Goal: Information Seeking & Learning: Learn about a topic

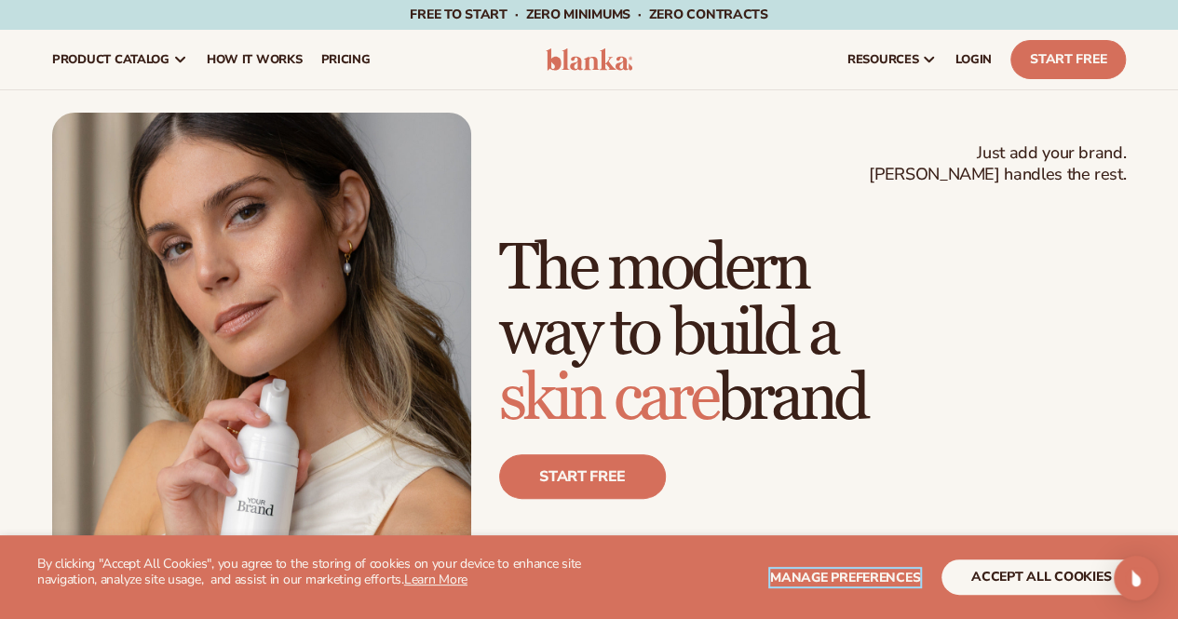
click at [855, 575] on span "Manage preferences" at bounding box center [845, 578] width 150 height 18
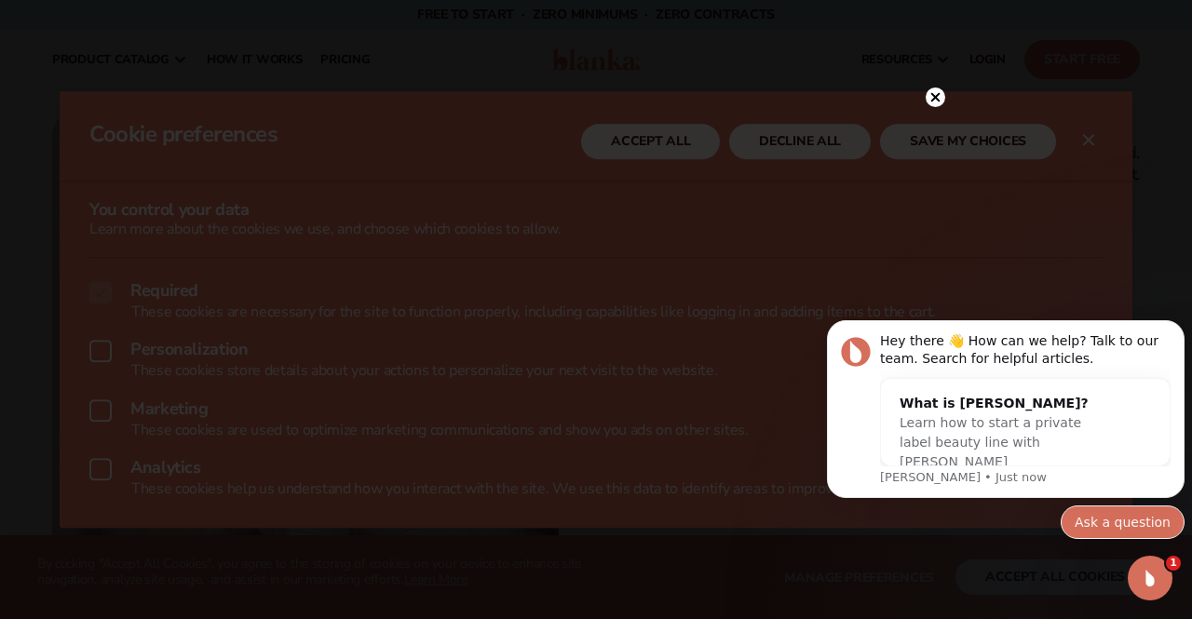
click at [1100, 522] on button "Ask a question" at bounding box center [1123, 523] width 124 height 34
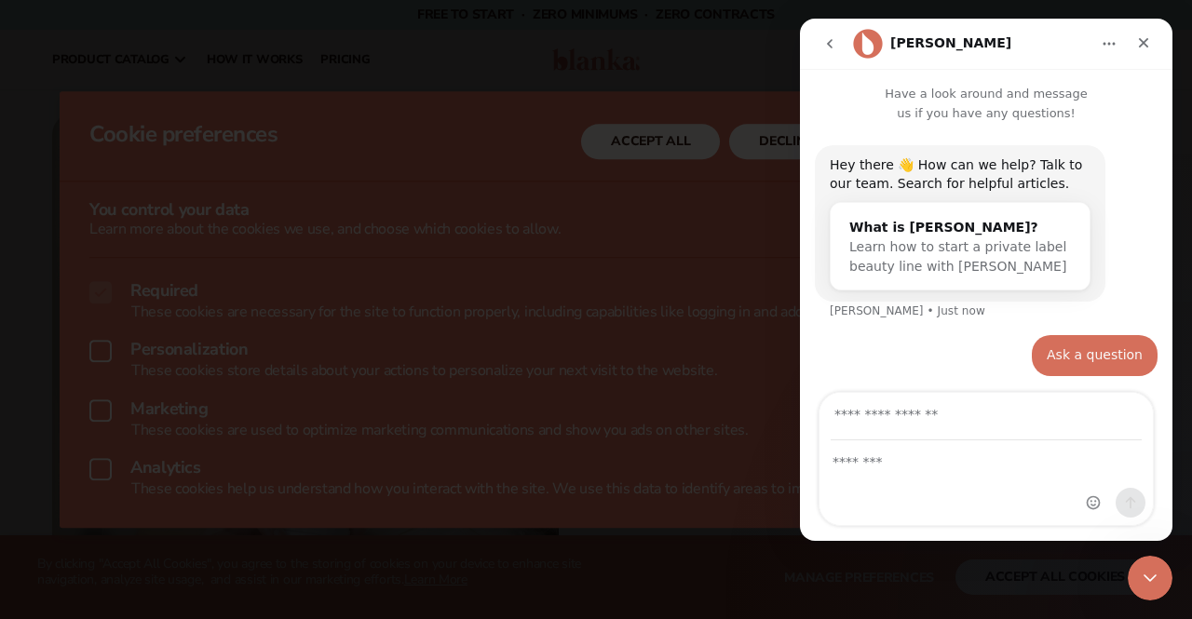
scroll to position [2, 0]
type input "**********"
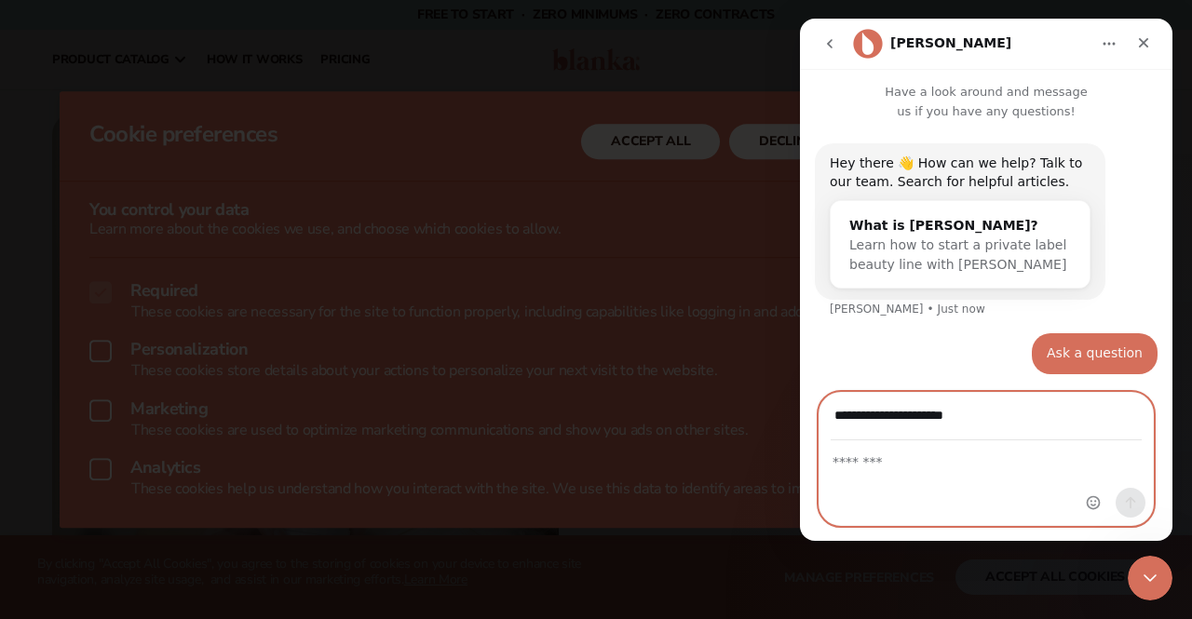
click at [891, 467] on textarea "Message…" at bounding box center [986, 457] width 333 height 32
type textarea "*"
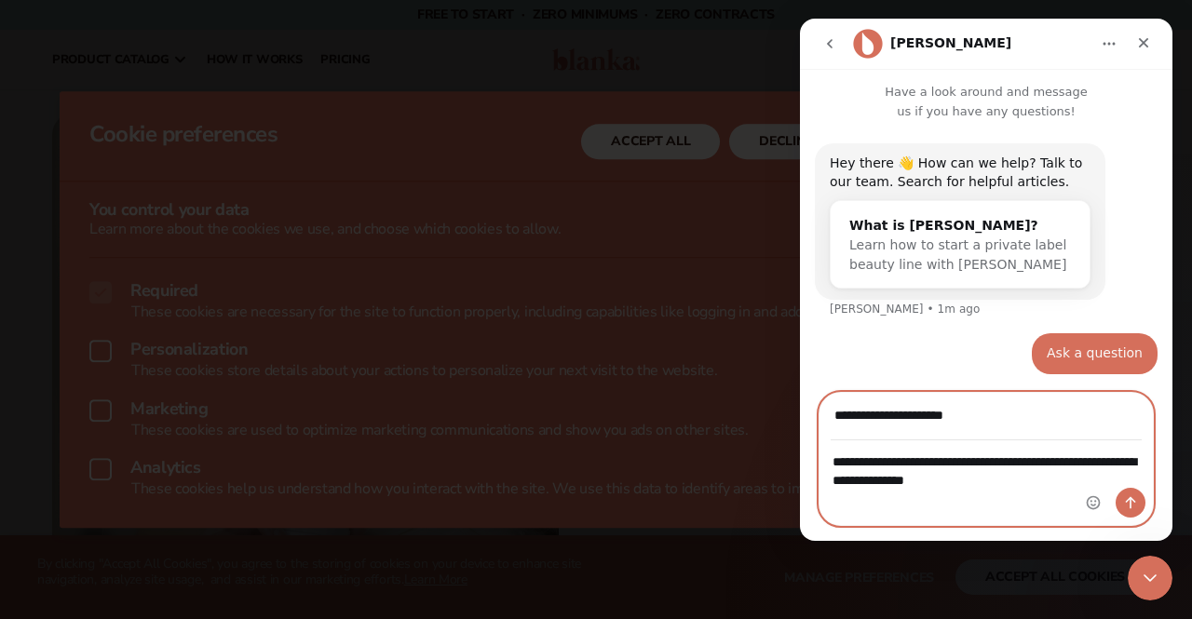
click at [1032, 481] on textarea "**********" at bounding box center [987, 466] width 334 height 50
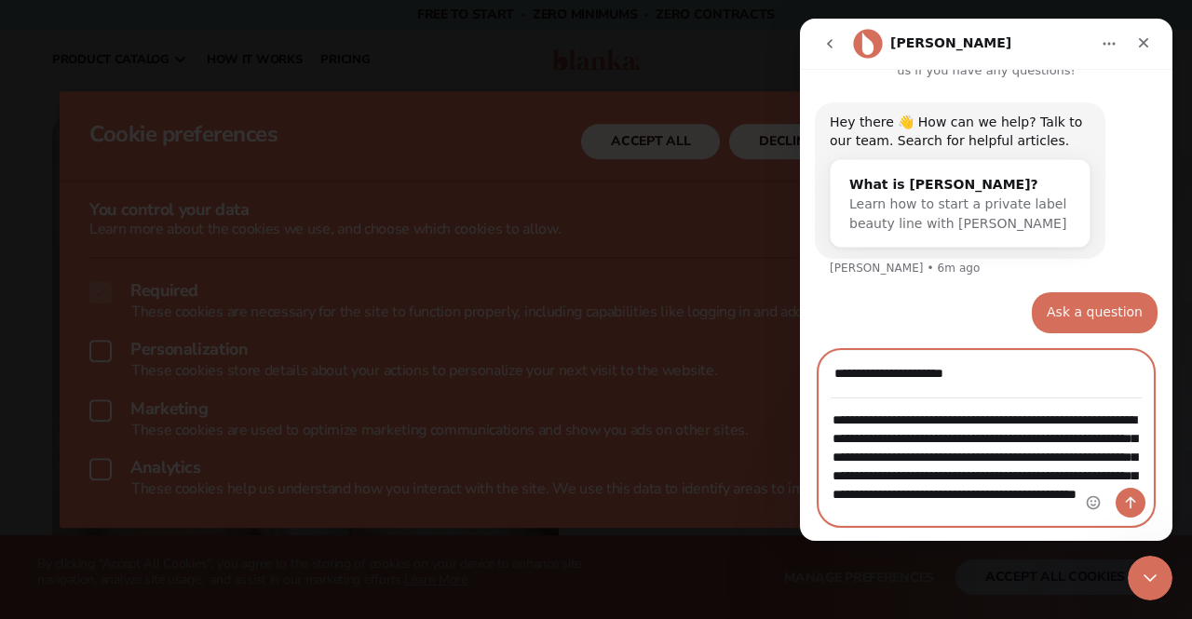
scroll to position [44, 0]
click at [1074, 500] on textarea "**********" at bounding box center [987, 463] width 334 height 126
click at [1041, 517] on textarea "**********" at bounding box center [987, 463] width 334 height 126
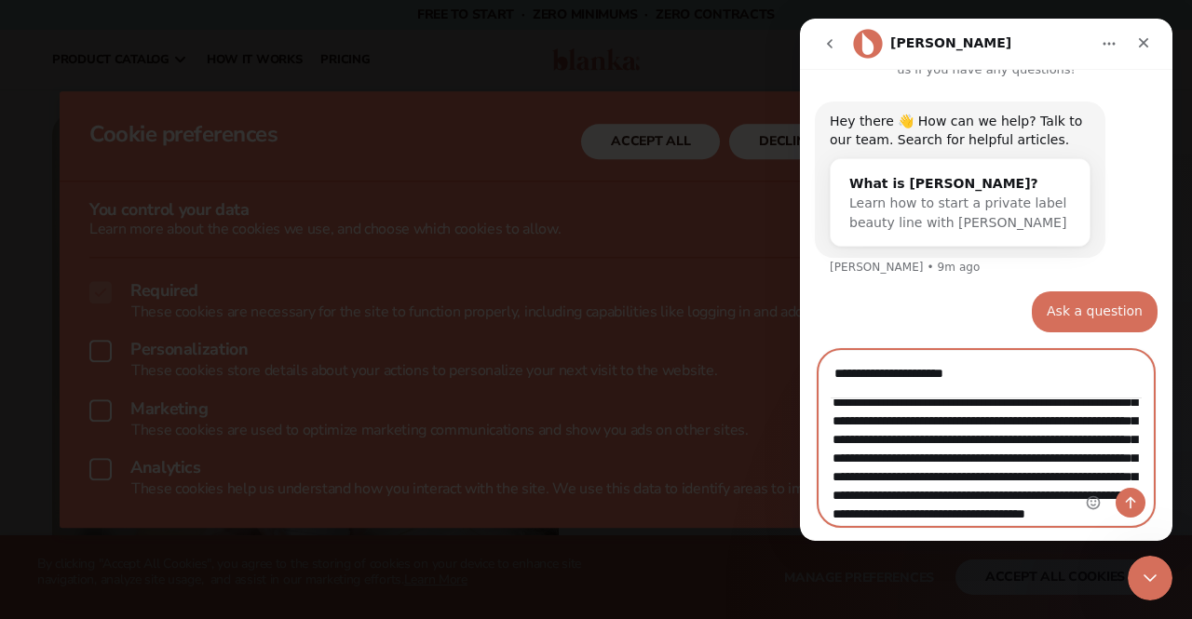
scroll to position [201, 0]
type textarea "**********"
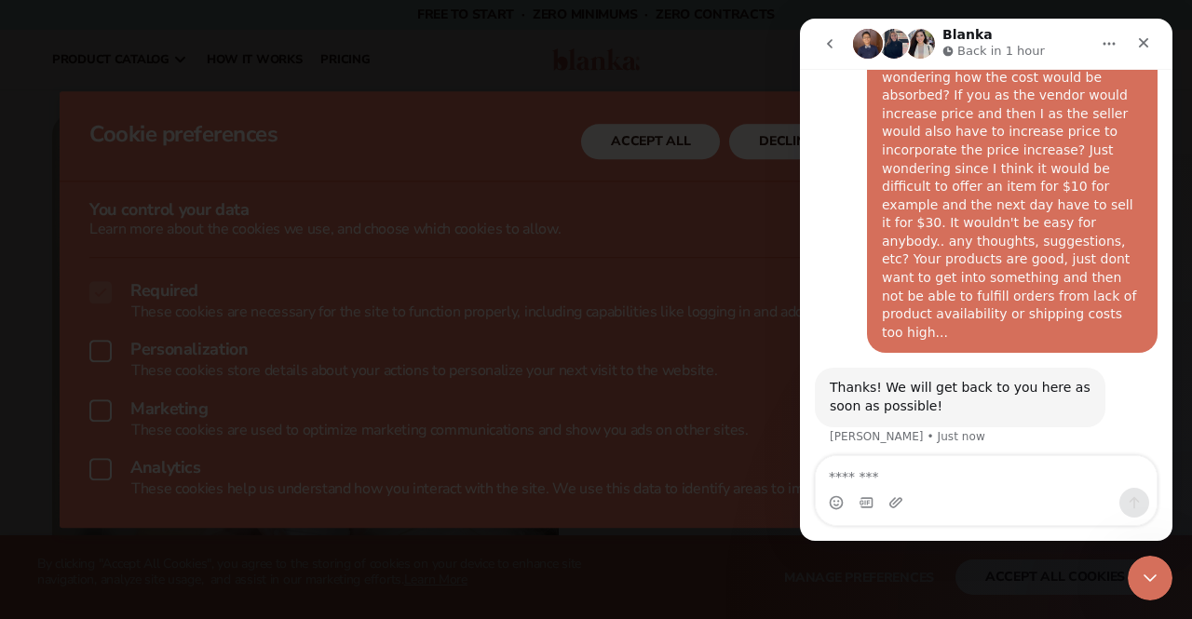
scroll to position [454, 0]
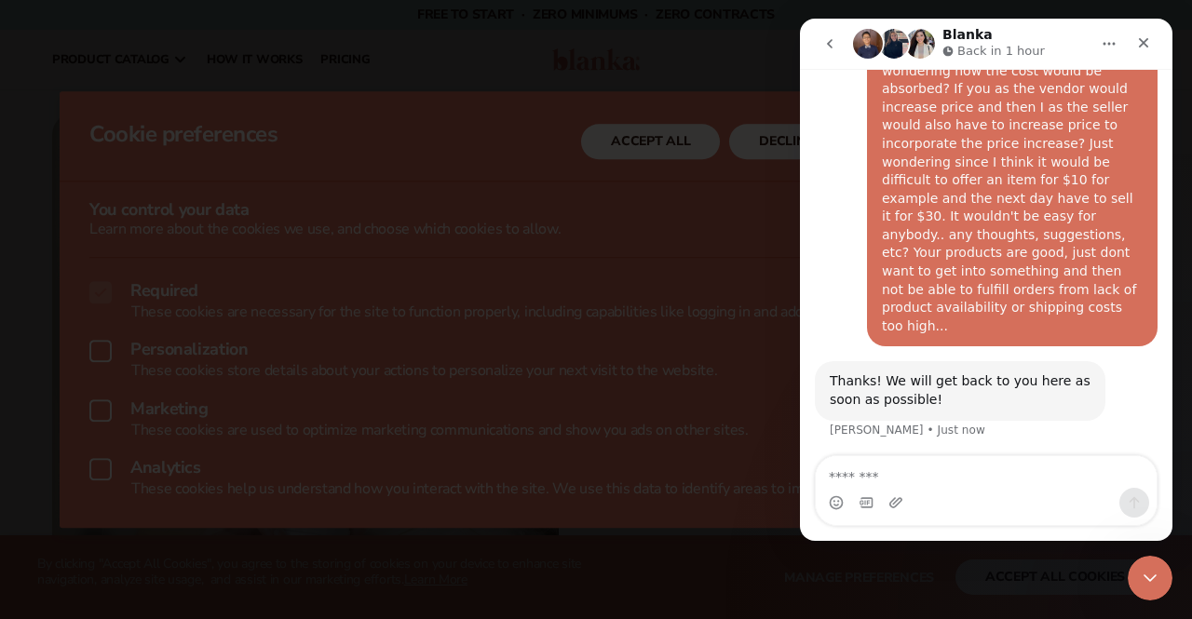
click at [985, 361] on div "Thanks! We will get back to you here as soon as possible! Lee • Just now" at bounding box center [960, 390] width 291 height 59
click at [1150, 577] on icon "Close Intercom Messenger" at bounding box center [1150, 578] width 22 height 22
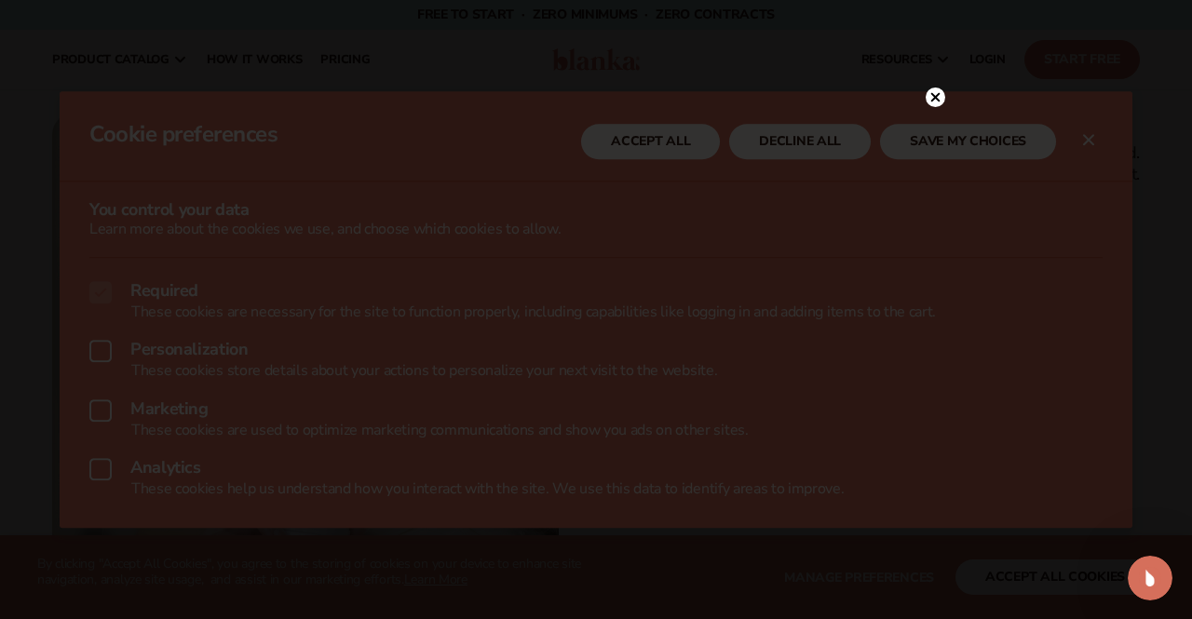
click at [1150, 583] on icon "Open Intercom Messenger" at bounding box center [1150, 578] width 31 height 31
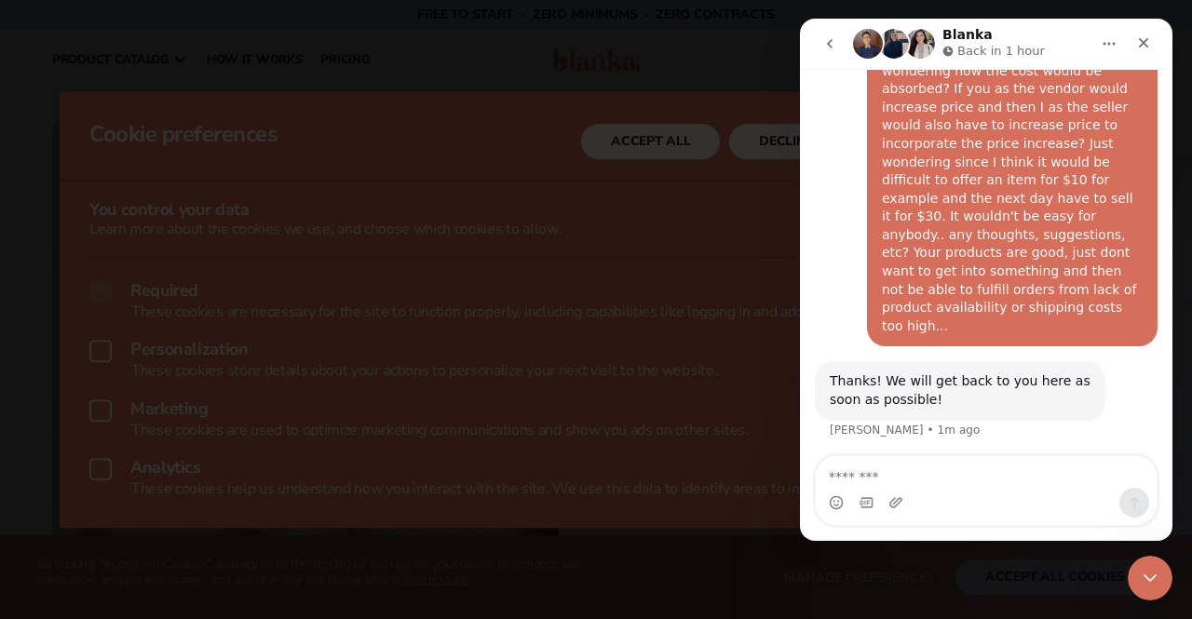
click at [1148, 583] on icon "Close Intercom Messenger" at bounding box center [1150, 578] width 22 height 22
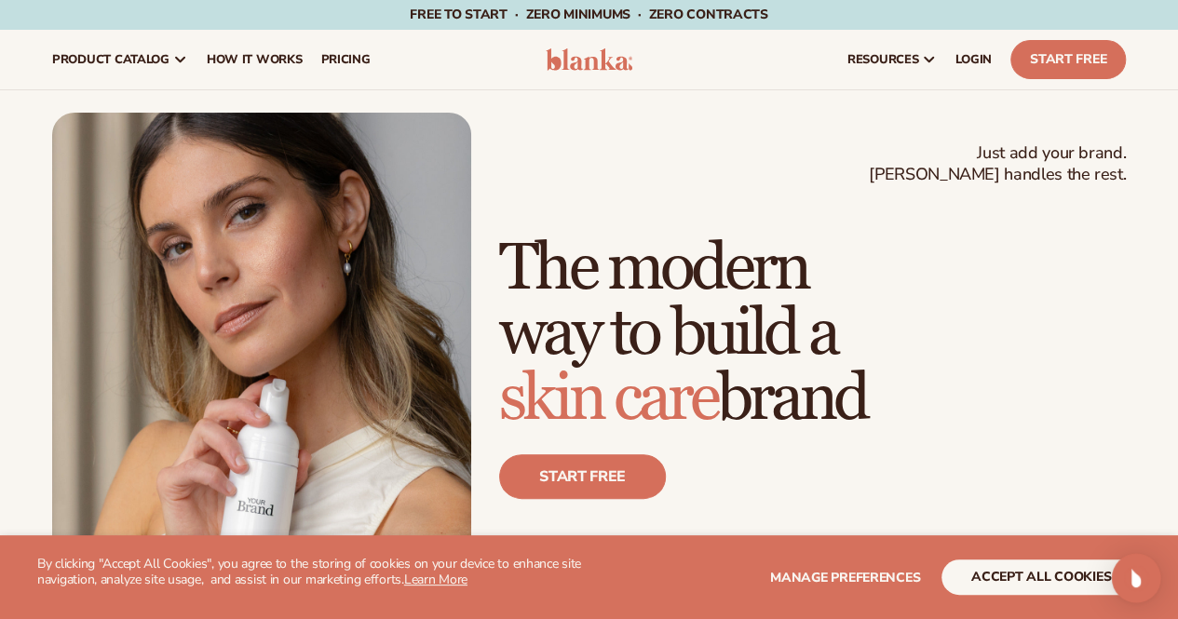
click at [1129, 588] on img "Open Intercom Messenger" at bounding box center [1136, 578] width 24 height 24
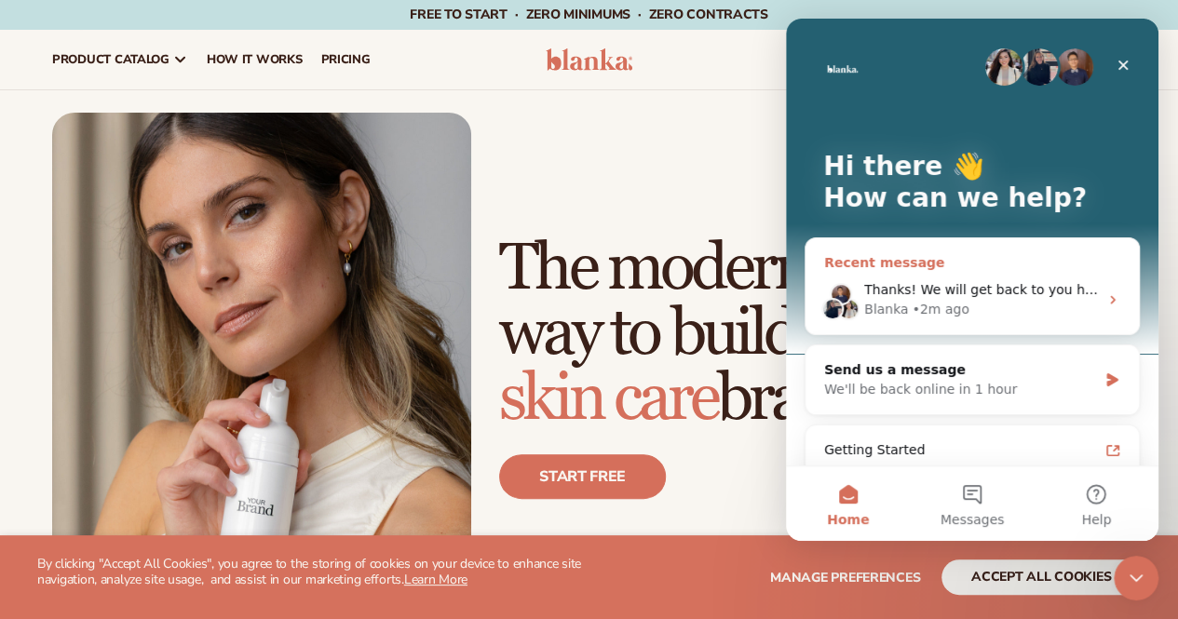
click at [952, 290] on span "Thanks! We will get back to you here as soon as possible!" at bounding box center [1052, 289] width 377 height 15
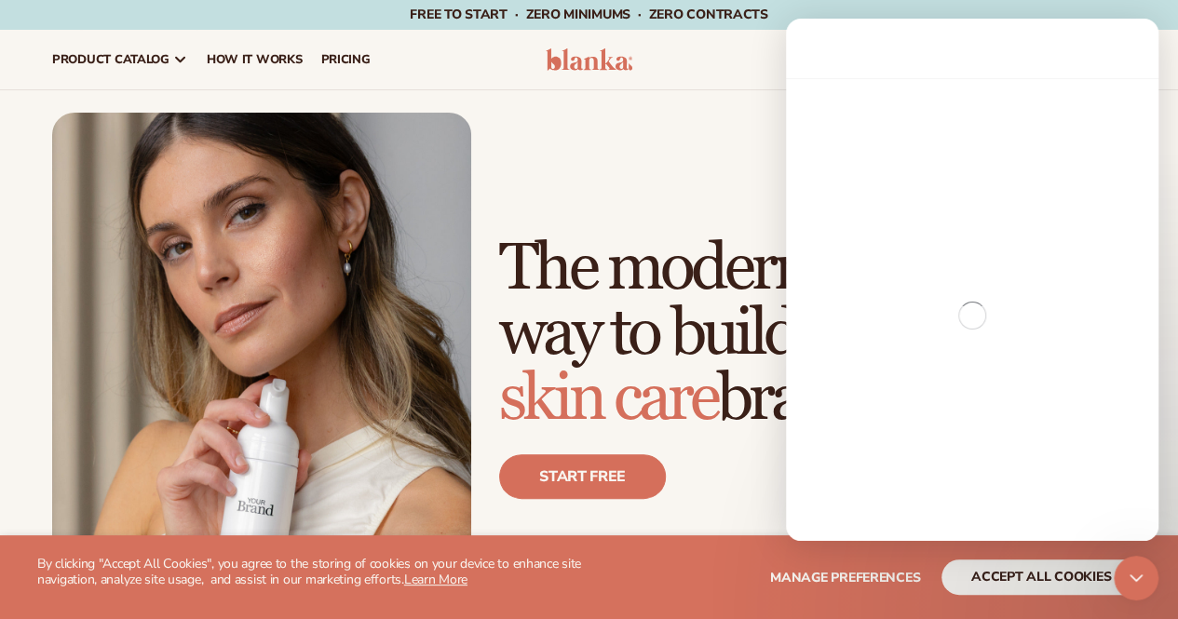
scroll to position [454, 0]
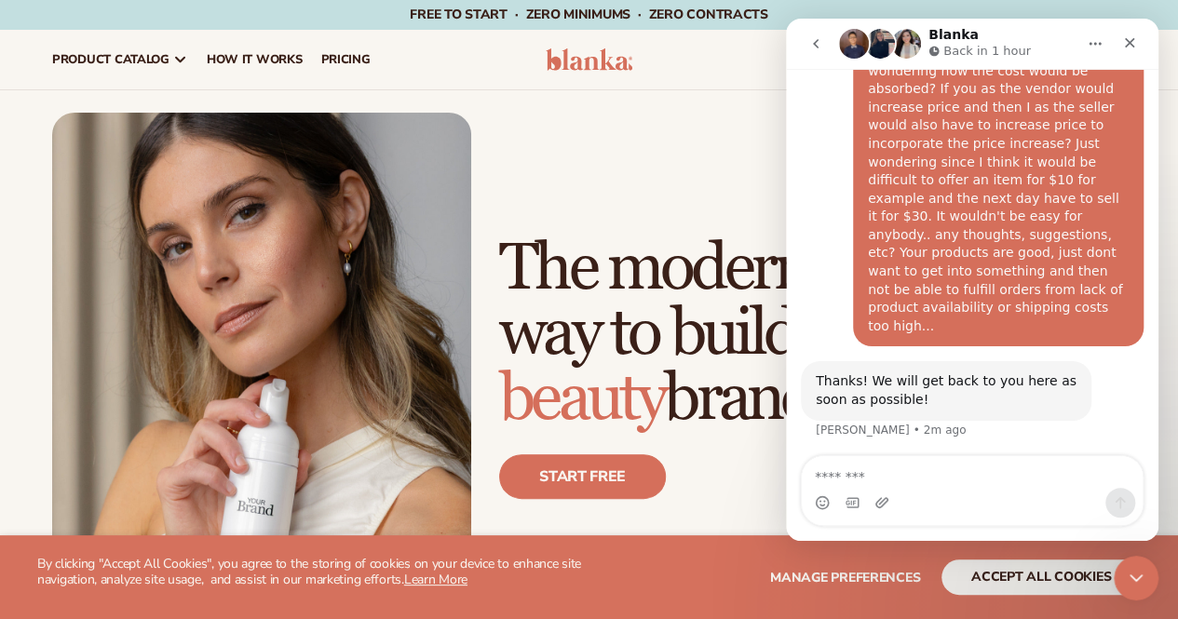
click at [1138, 570] on icon "Close Intercom Messenger" at bounding box center [1136, 578] width 22 height 22
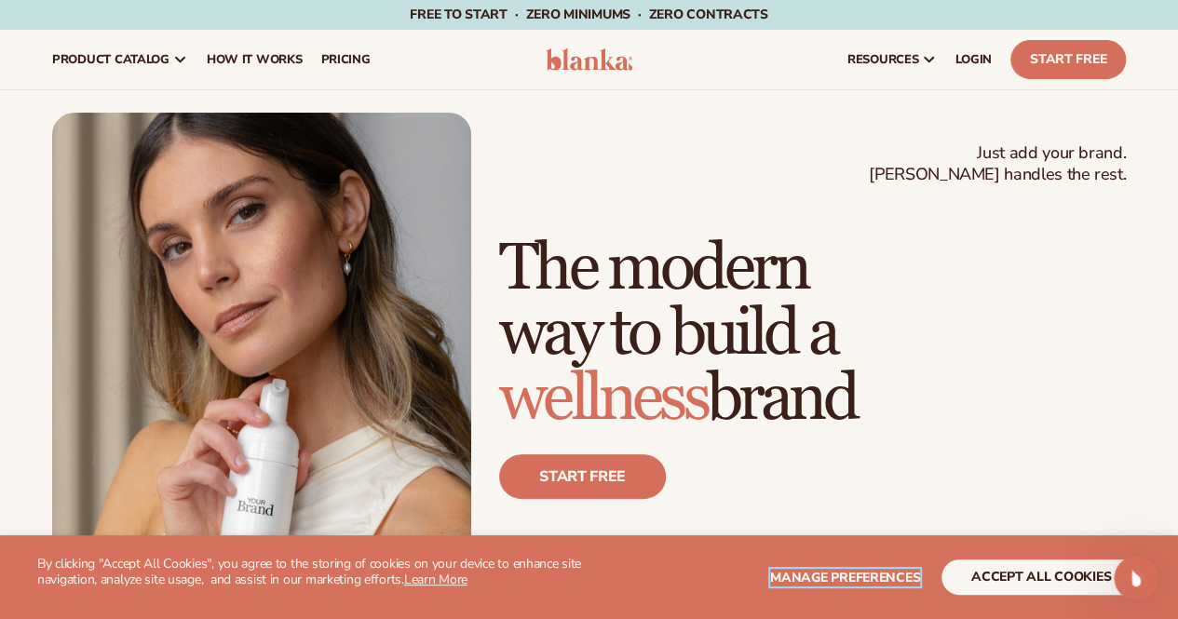
click at [851, 575] on span "Manage preferences" at bounding box center [845, 578] width 150 height 18
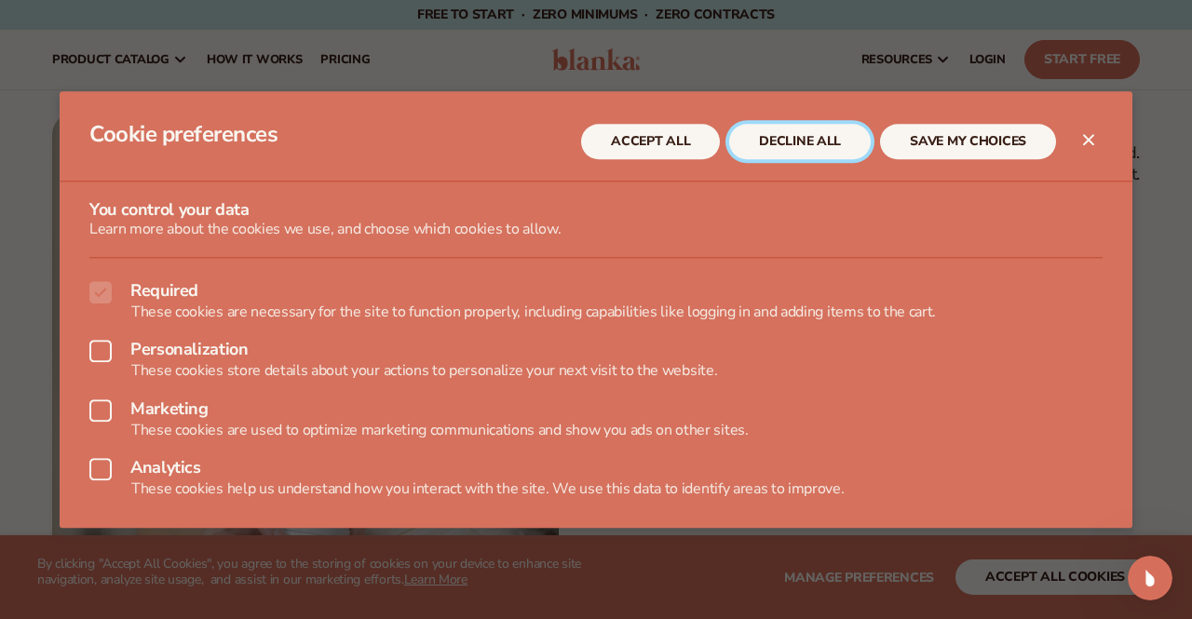
click at [789, 141] on button "DECLINE ALL" at bounding box center [800, 141] width 142 height 35
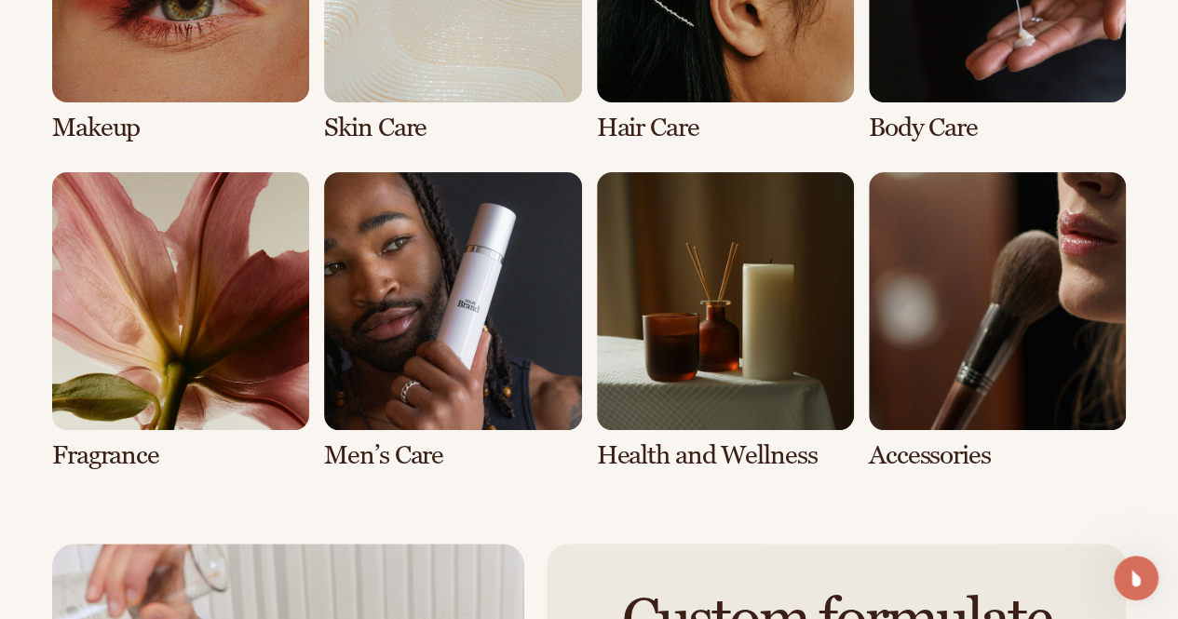
scroll to position [3504, 0]
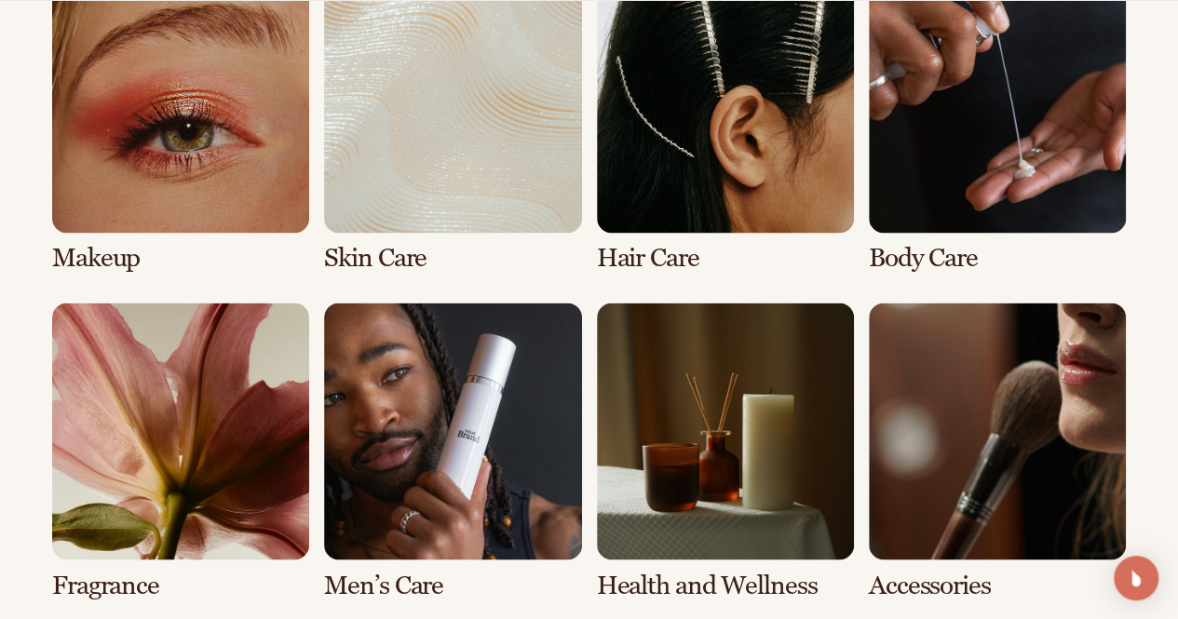
scroll to position [1417, 0]
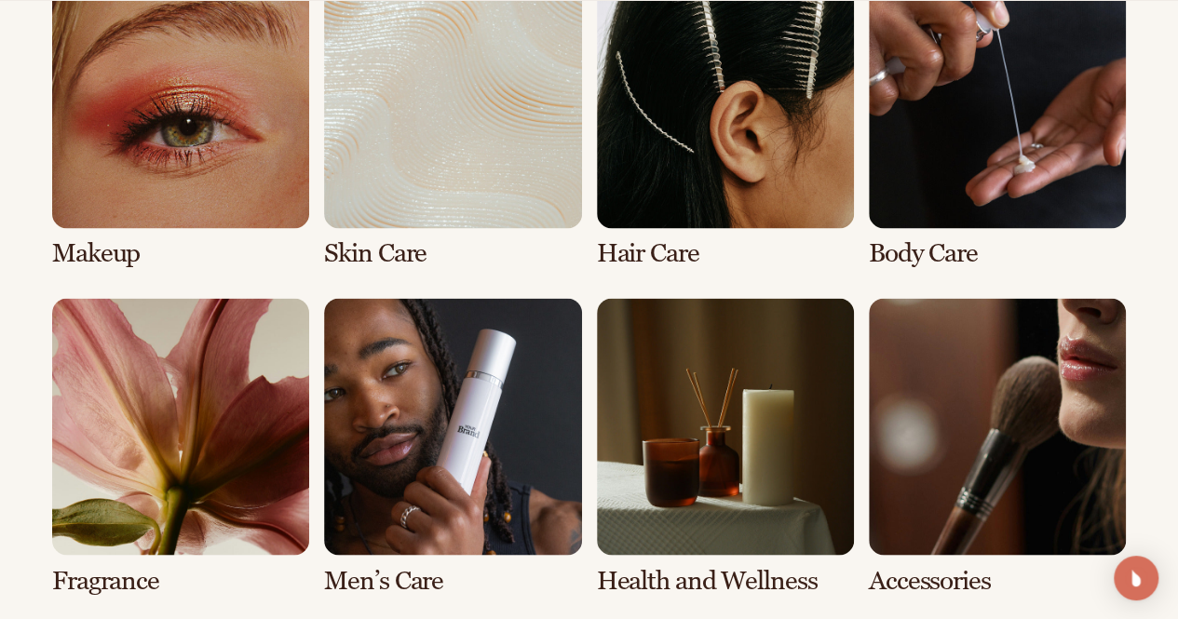
click at [608, 253] on link "3 / 8" at bounding box center [725, 119] width 257 height 297
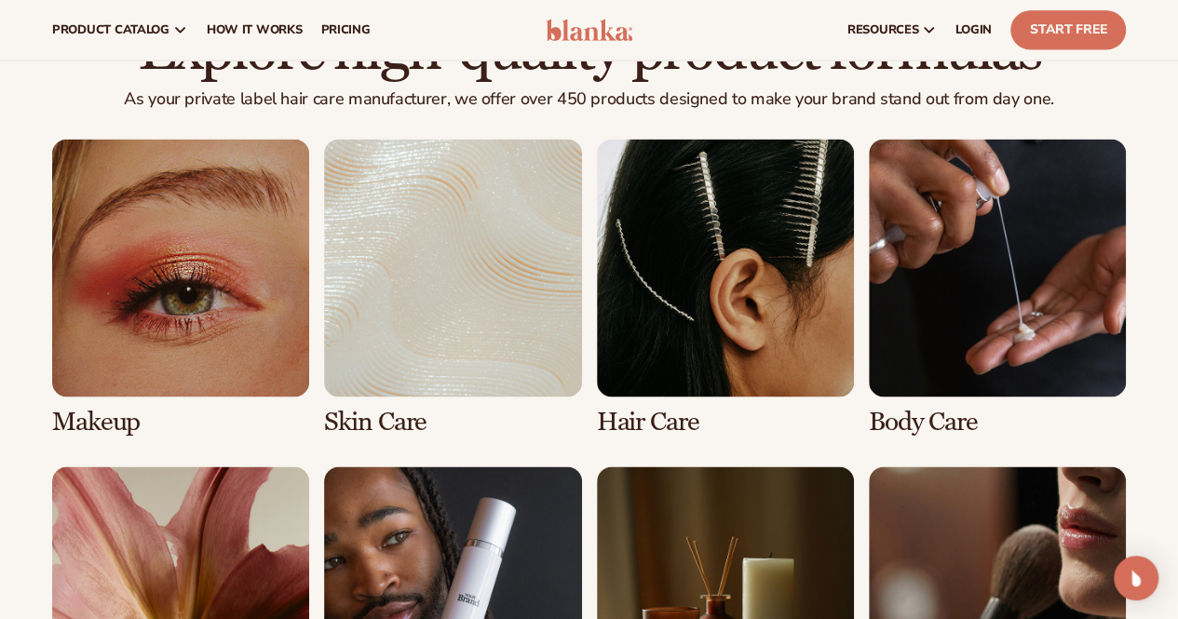
scroll to position [1175, 0]
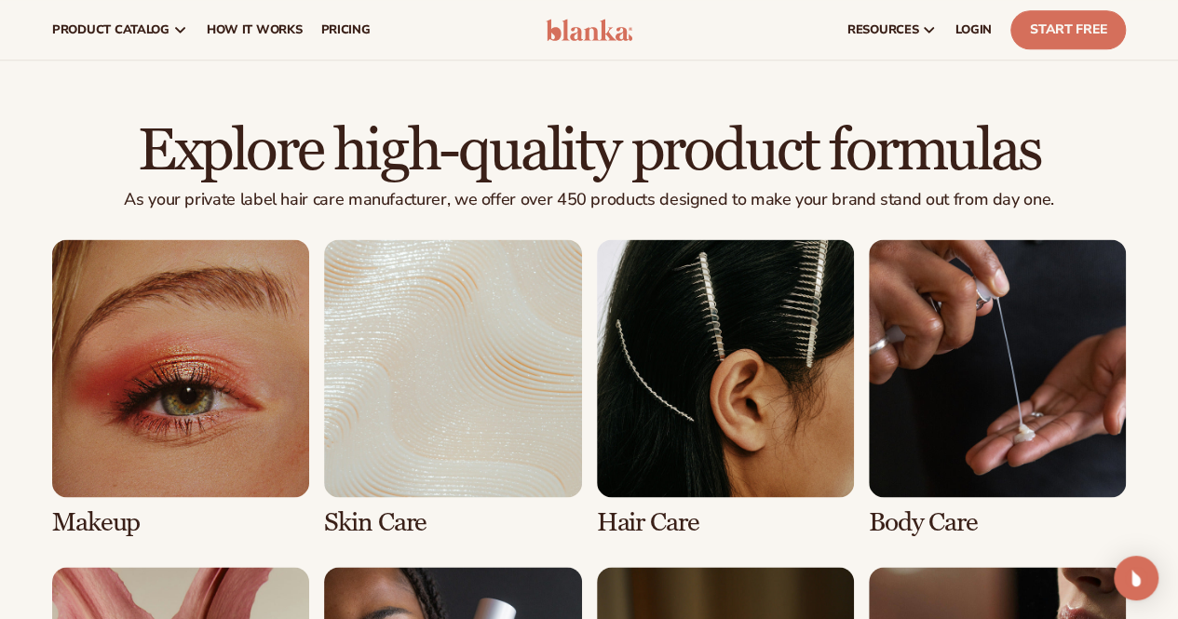
click at [1010, 336] on link "4 / 8" at bounding box center [997, 387] width 257 height 297
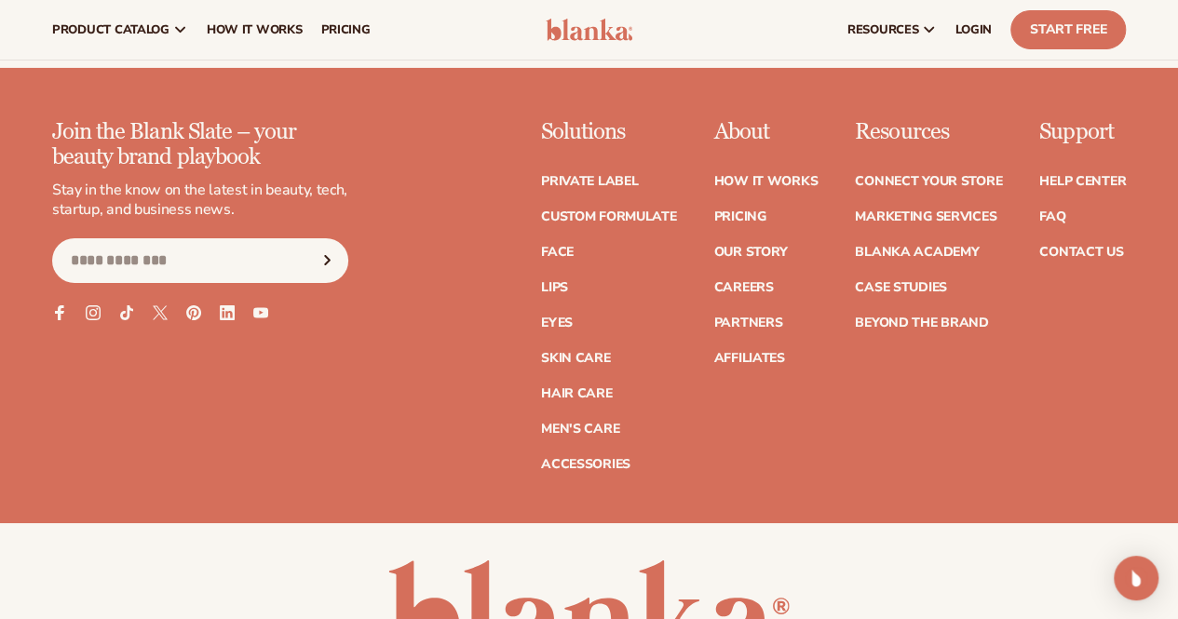
scroll to position [3191, 0]
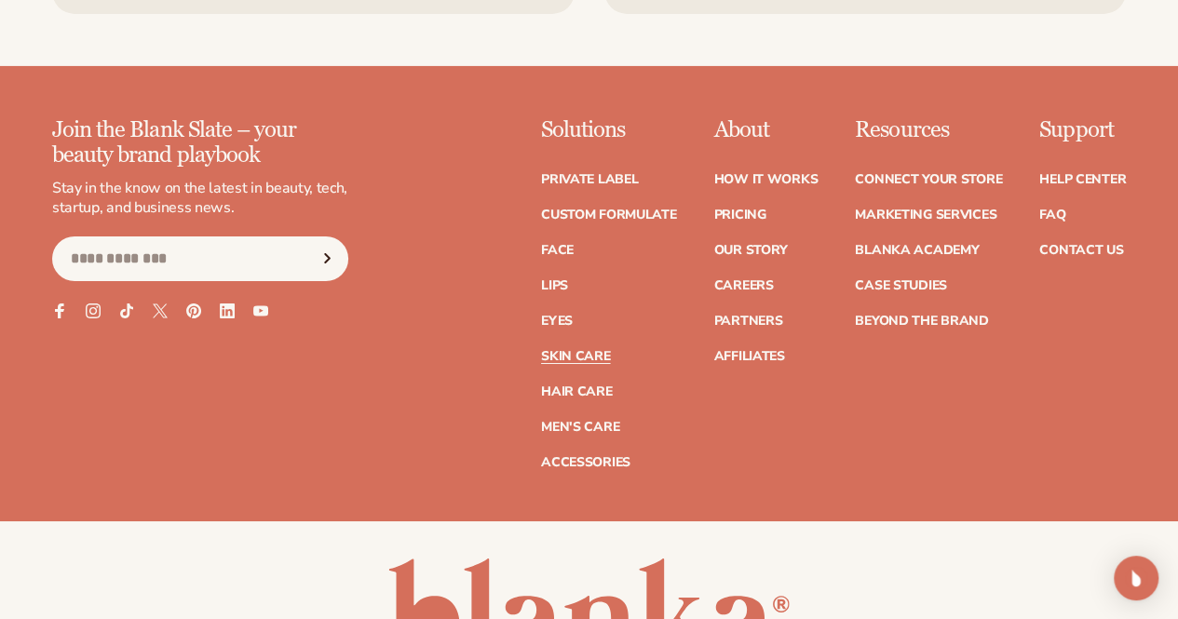
click at [541, 351] on link "Skin Care" at bounding box center [575, 356] width 69 height 13
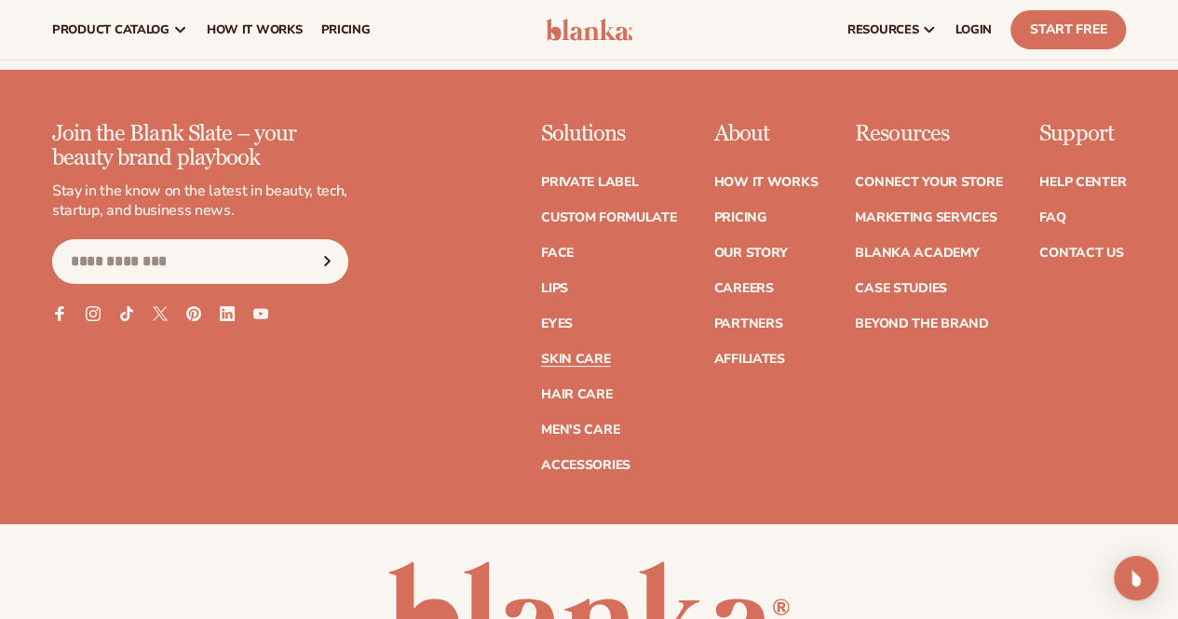
scroll to position [3463, 0]
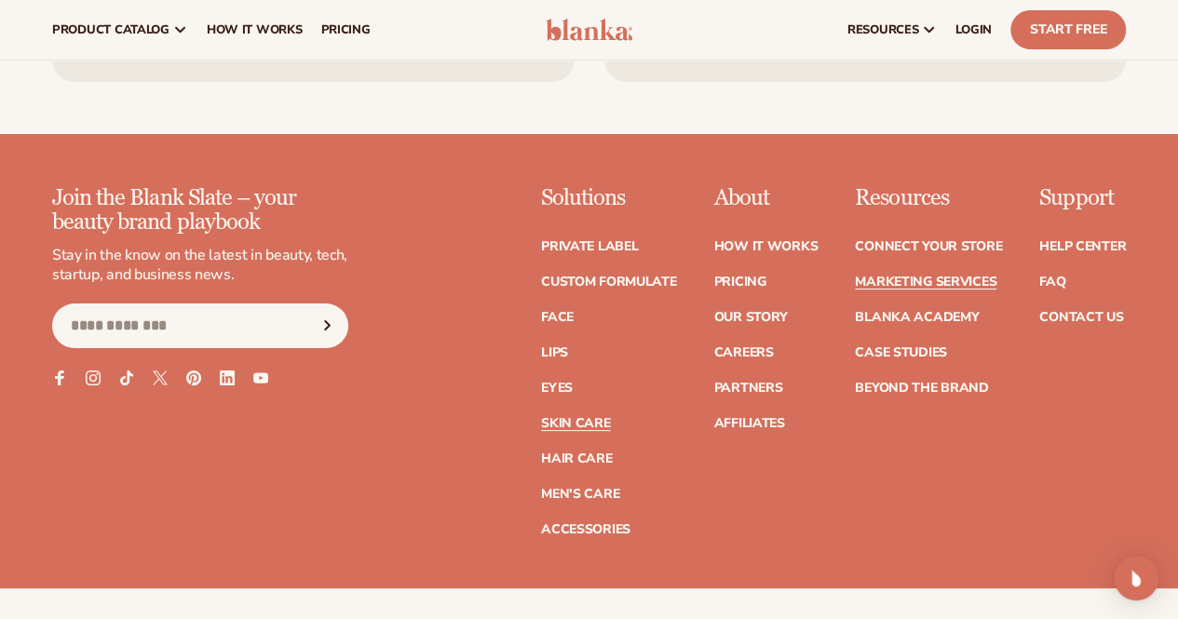
click at [855, 276] on link "Marketing services" at bounding box center [926, 282] width 142 height 13
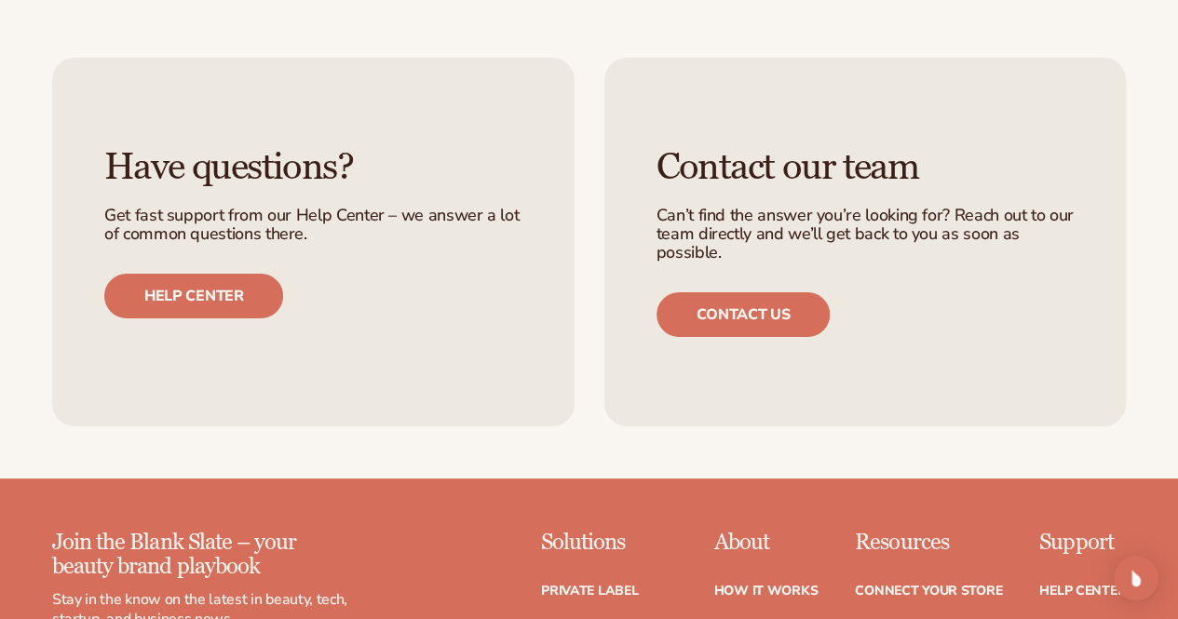
scroll to position [3557, 0]
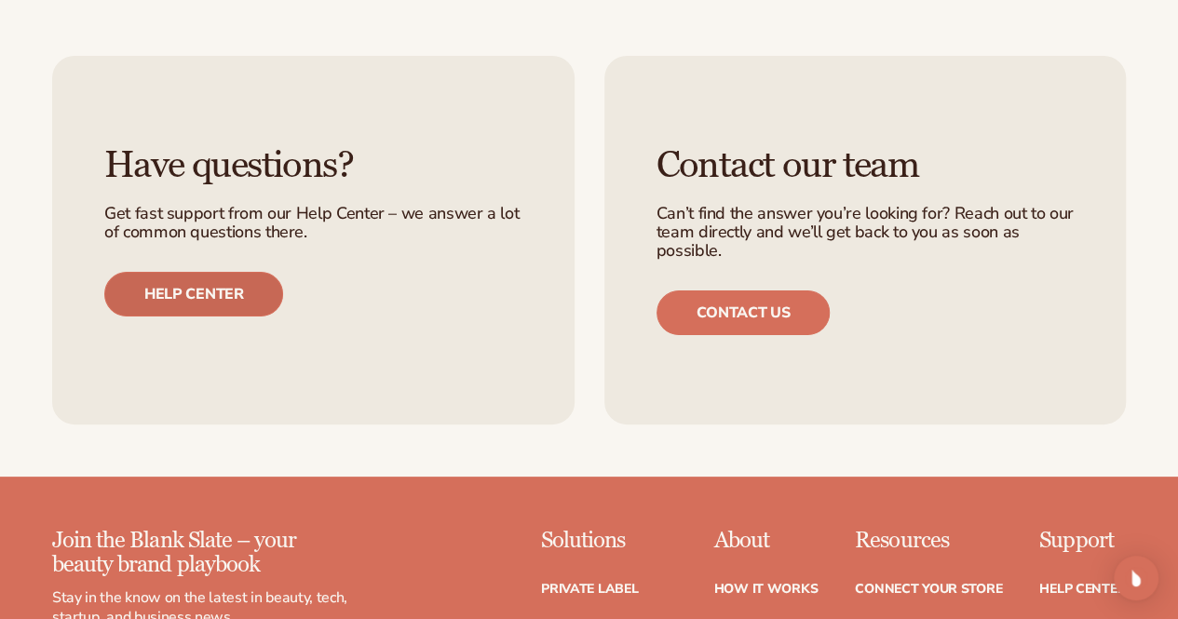
click at [176, 298] on link "Help center" at bounding box center [193, 294] width 179 height 45
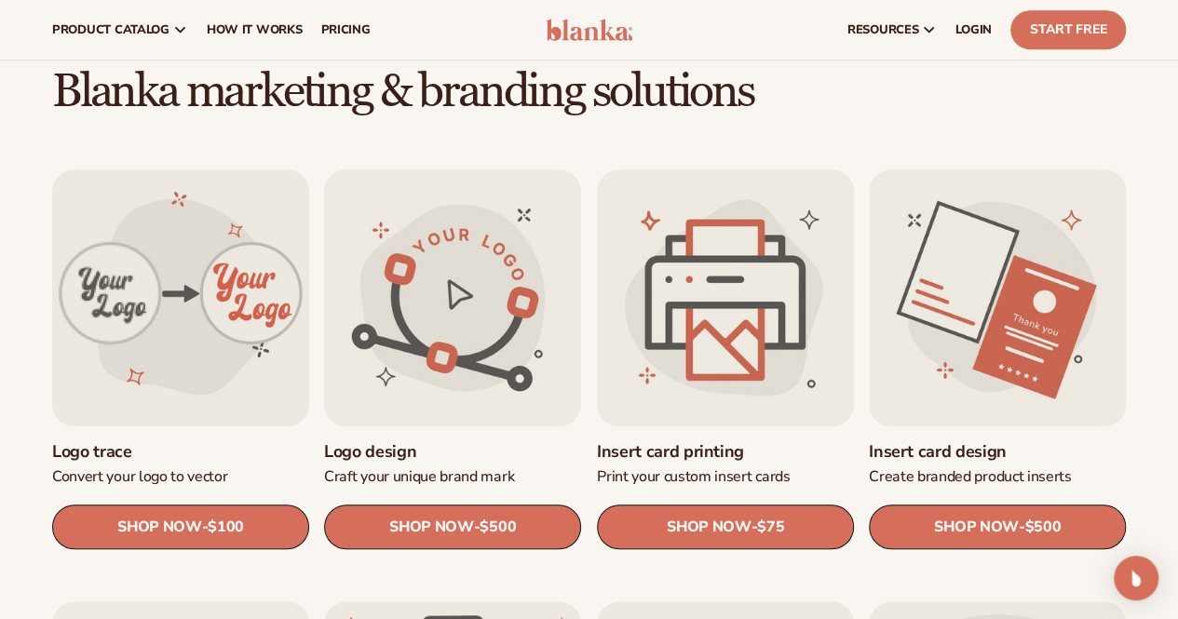
scroll to position [0, 0]
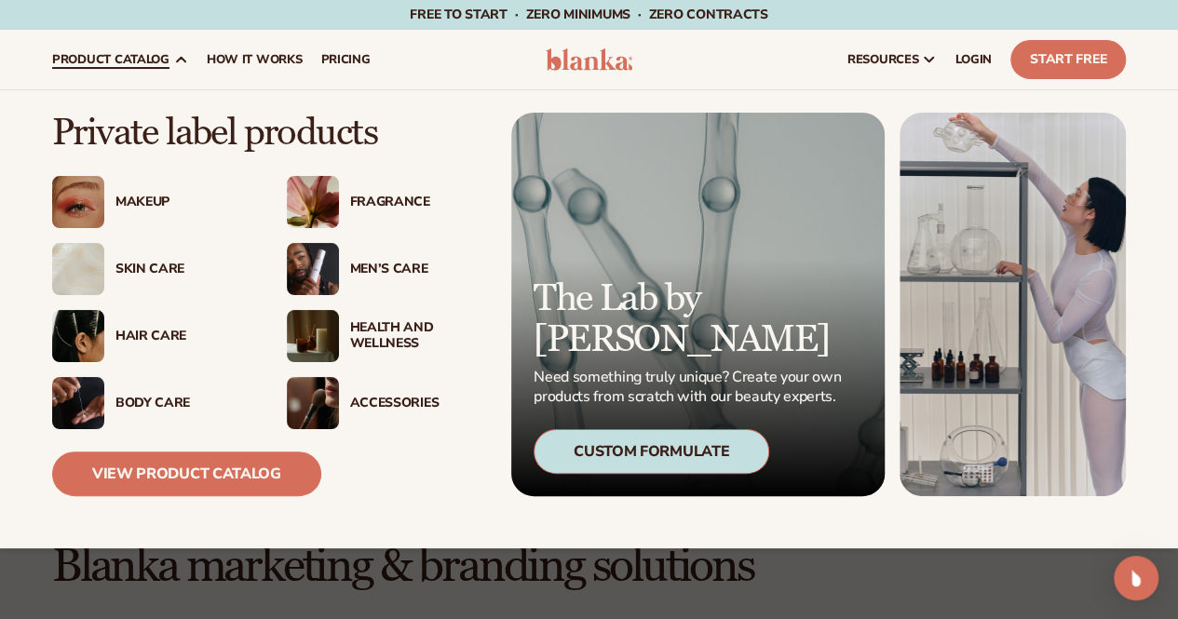
click at [144, 334] on div "Hair Care" at bounding box center [182, 337] width 134 height 16
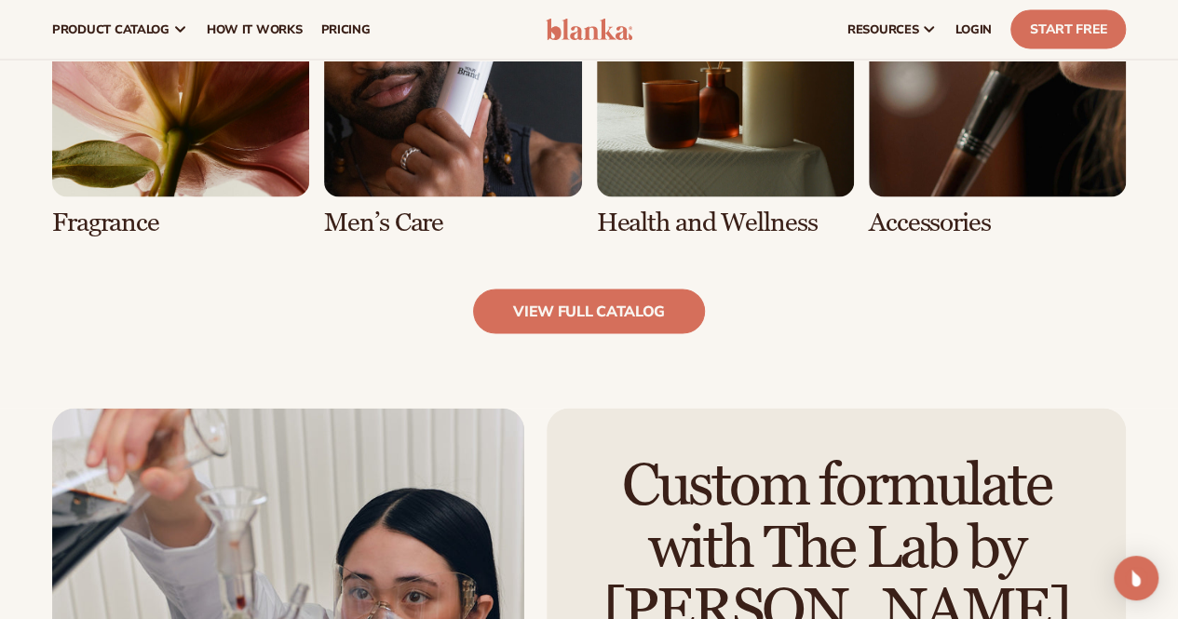
scroll to position [1766, 0]
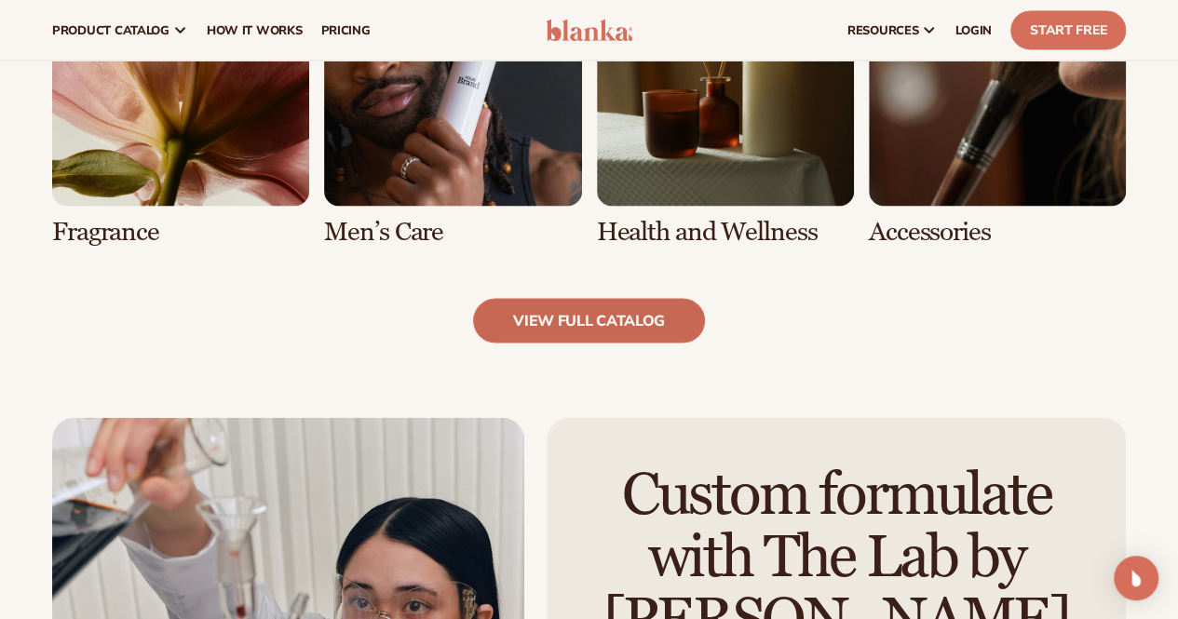
click at [599, 321] on link "view full catalog" at bounding box center [589, 320] width 232 height 45
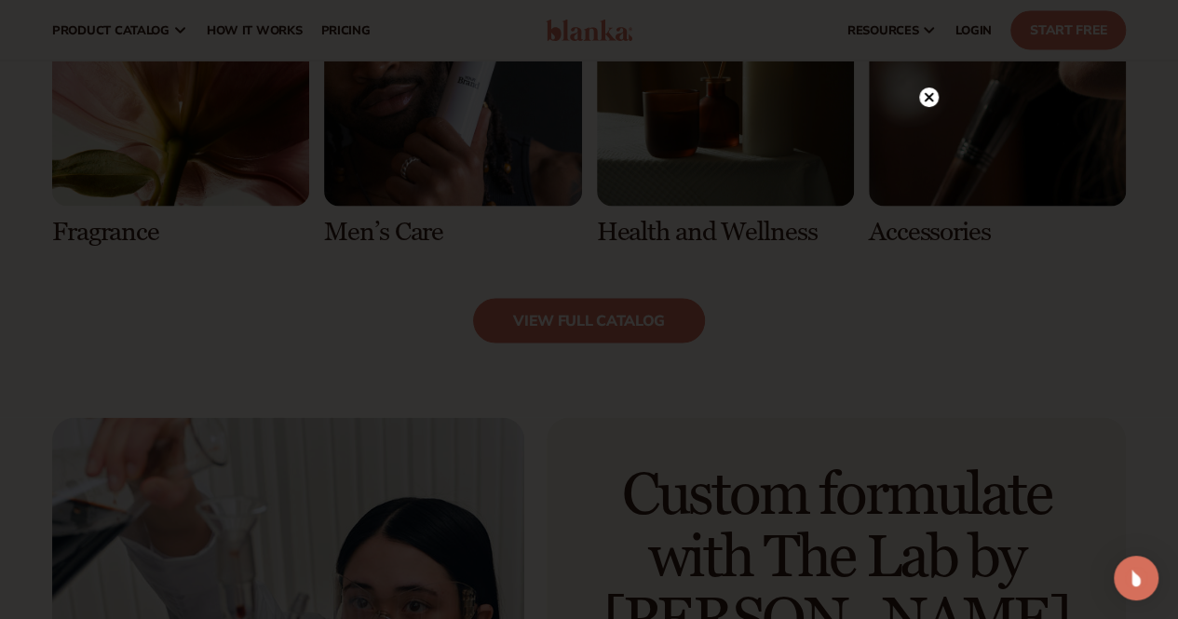
click at [930, 96] on icon at bounding box center [928, 97] width 9 height 9
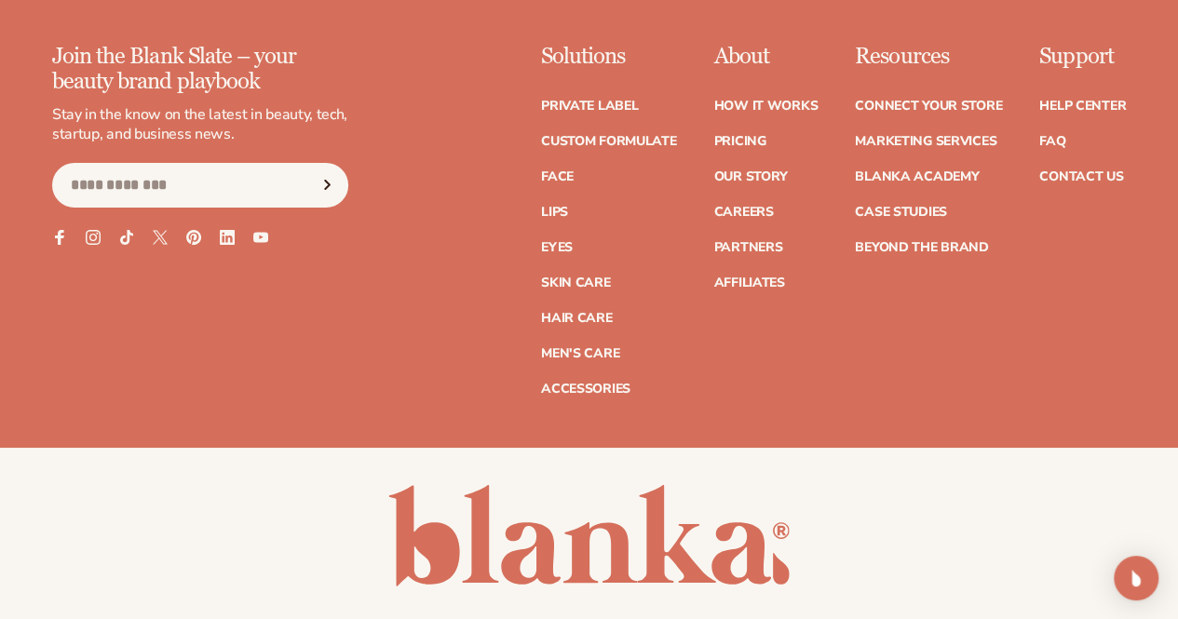
scroll to position [3265, 0]
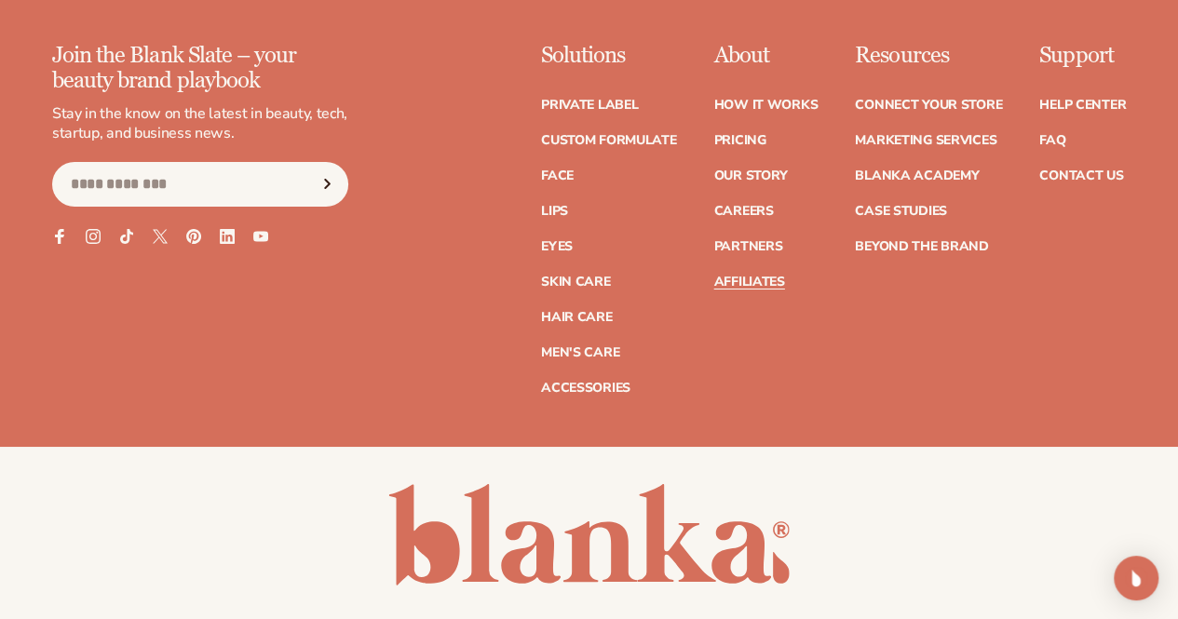
click at [713, 278] on link "Affiliates" at bounding box center [748, 282] width 71 height 13
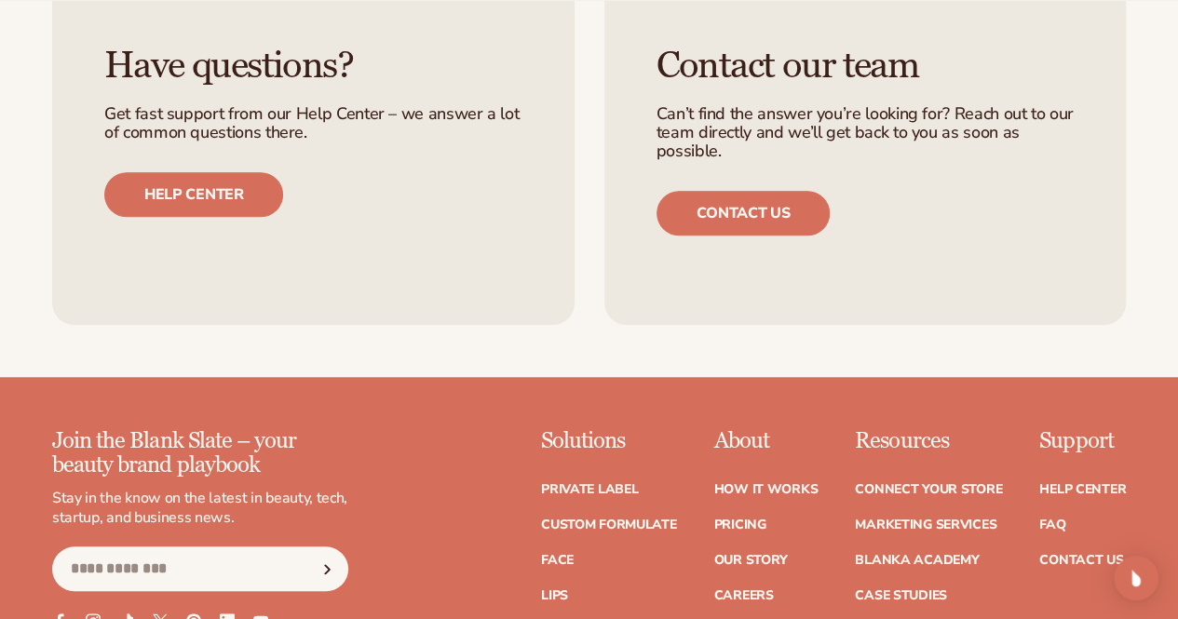
scroll to position [4266, 0]
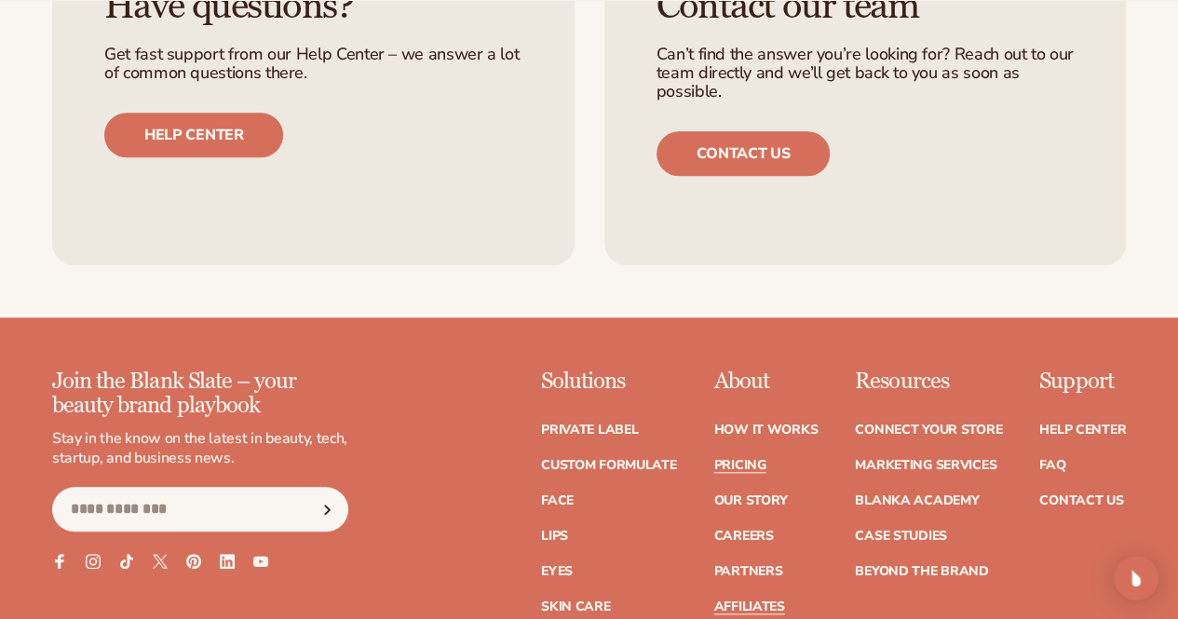
click at [713, 459] on link "Pricing" at bounding box center [739, 465] width 52 height 13
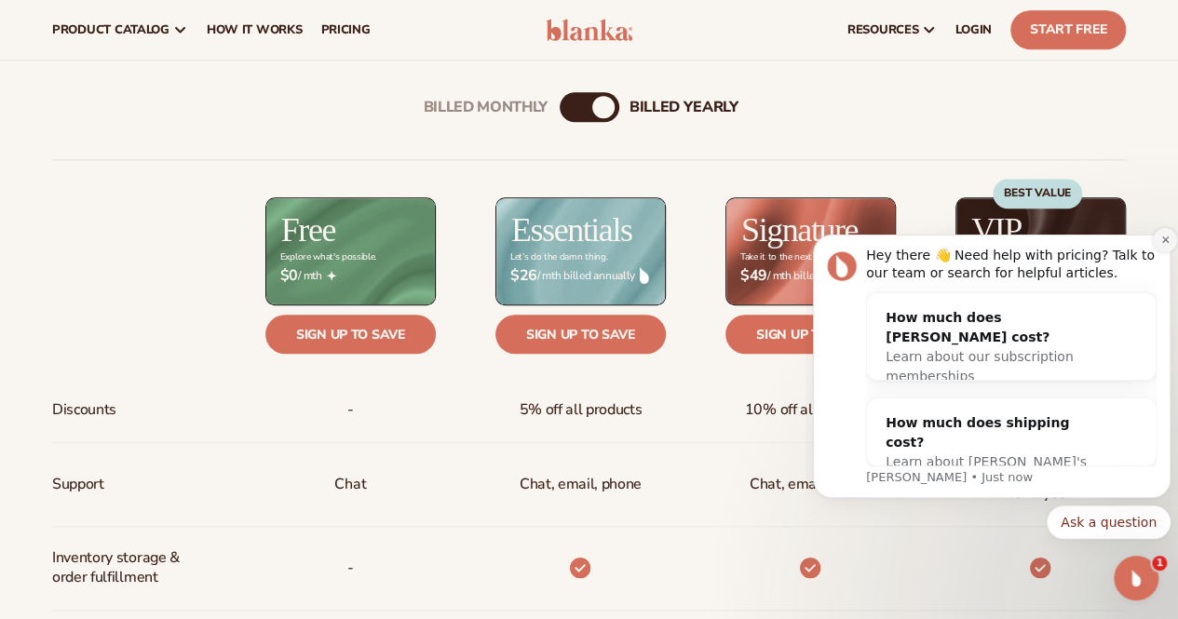
click at [1163, 245] on icon "Dismiss notification" at bounding box center [1165, 240] width 10 height 10
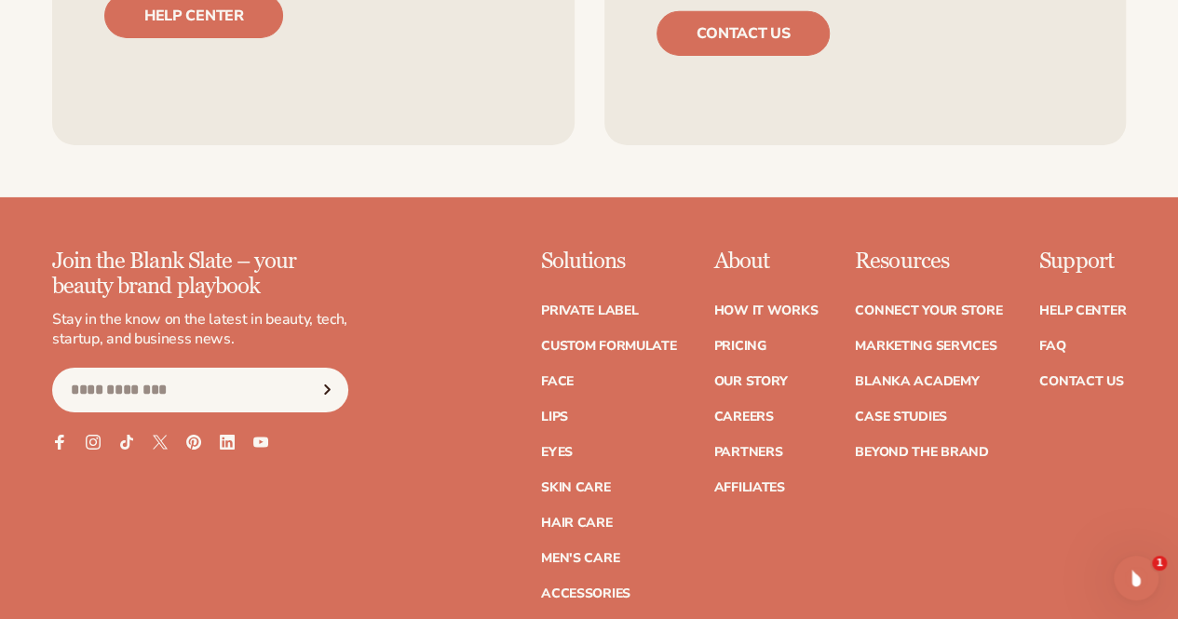
scroll to position [3060, 0]
click at [855, 414] on link "Case Studies" at bounding box center [901, 416] width 92 height 13
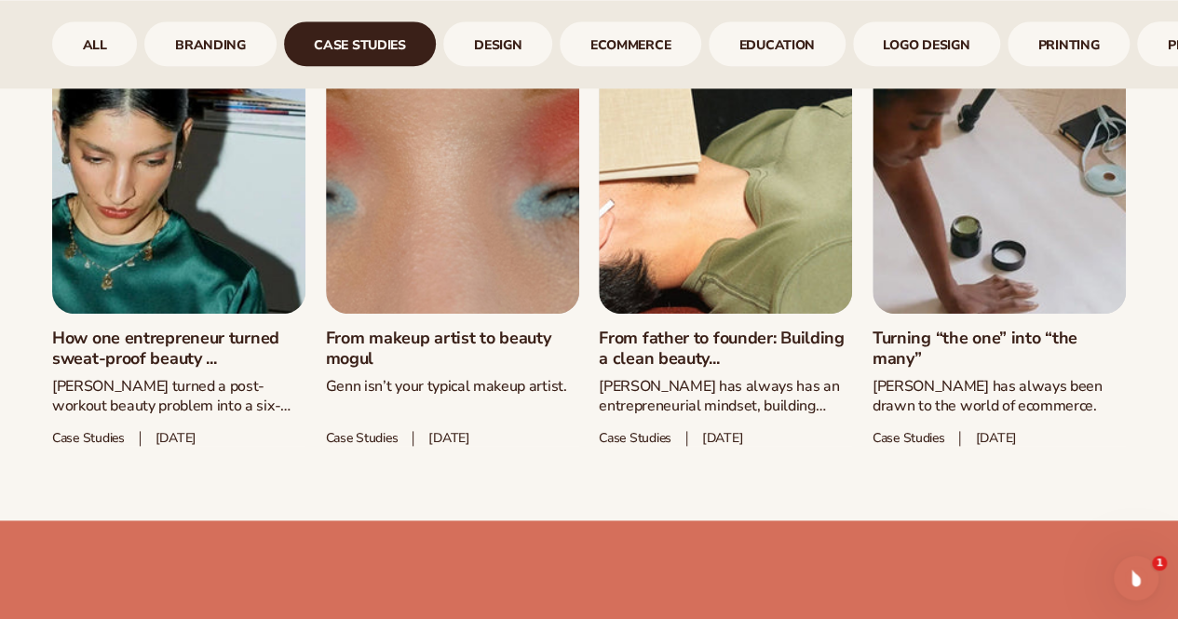
scroll to position [934, 0]
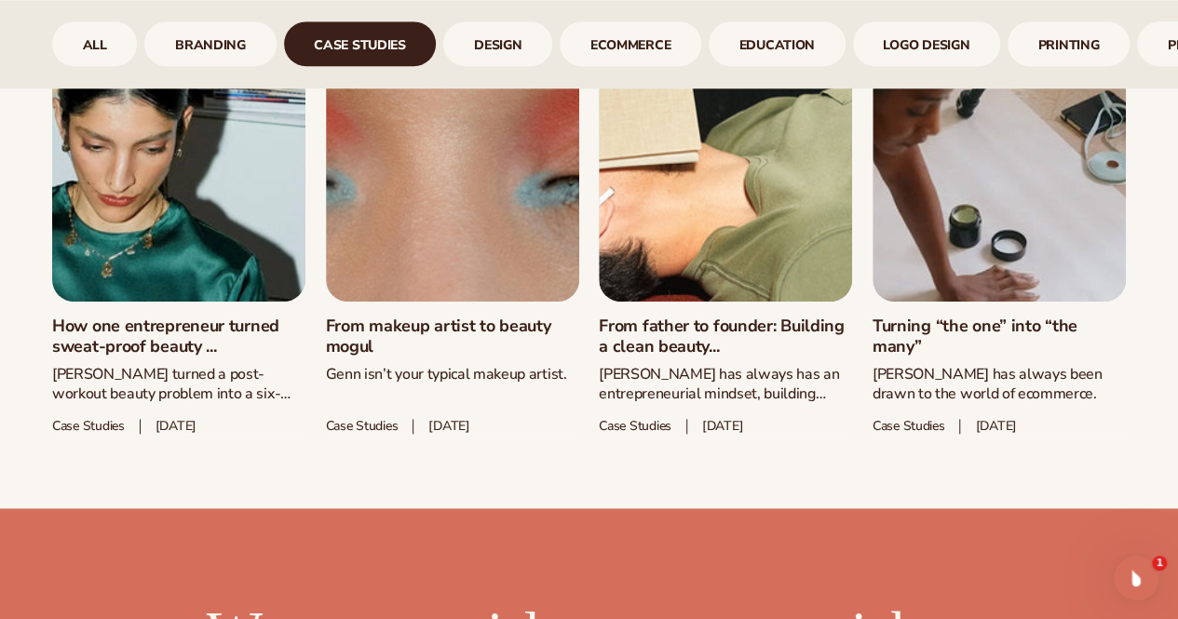
click at [915, 346] on link "Turning “the one” into “the many”" at bounding box center [999, 337] width 253 height 40
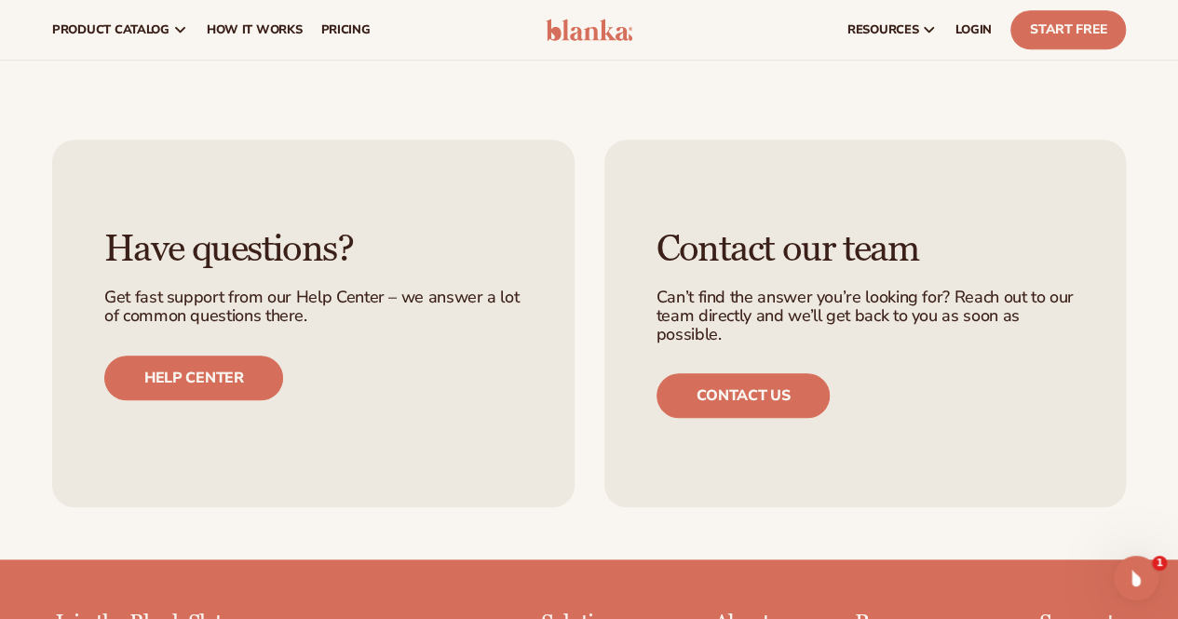
scroll to position [4075, 0]
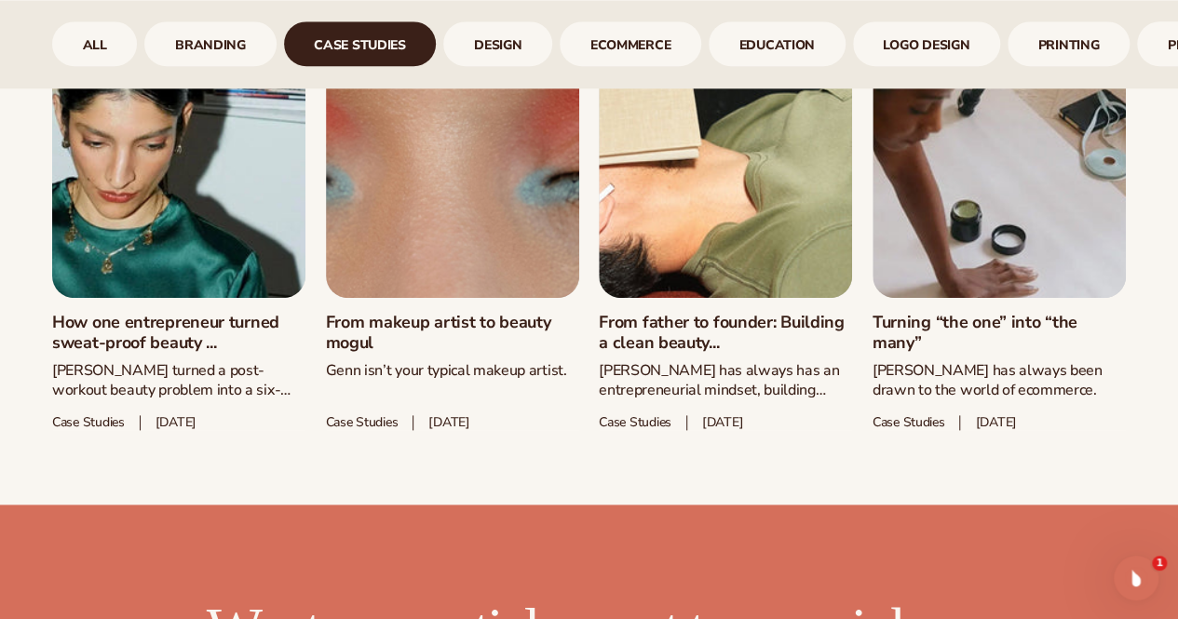
scroll to position [939, 0]
